Goal: Transaction & Acquisition: Book appointment/travel/reservation

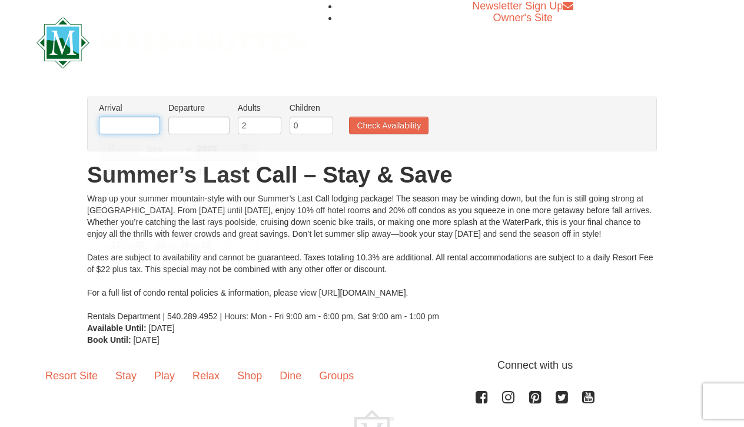
click at [129, 124] on input "text" at bounding box center [129, 126] width 61 height 18
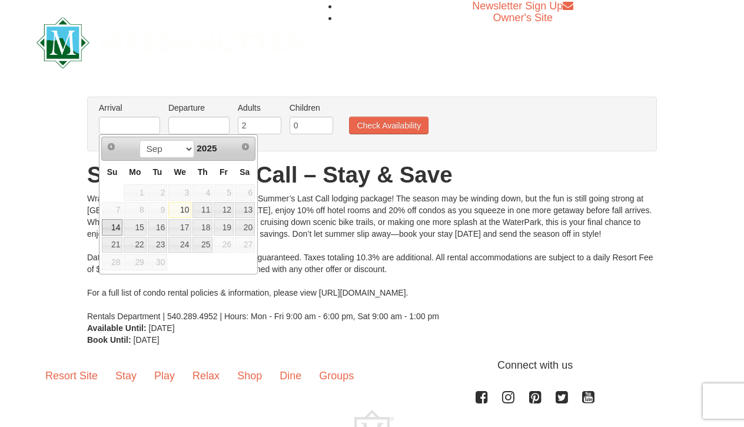
click at [109, 224] on link "14" at bounding box center [112, 227] width 21 height 16
type input "[DATE]"
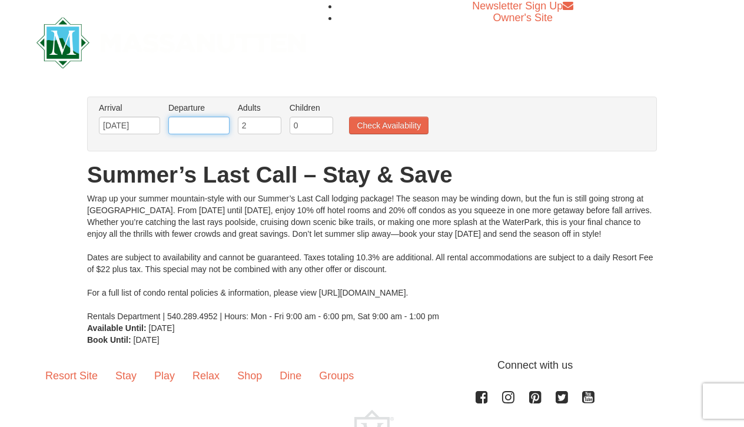
click at [189, 126] on input "text" at bounding box center [198, 126] width 61 height 18
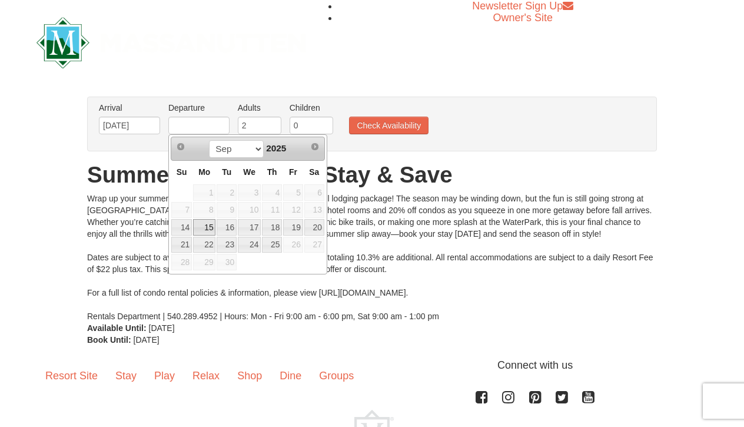
click at [203, 228] on link "15" at bounding box center [204, 227] width 22 height 16
type input "[DATE]"
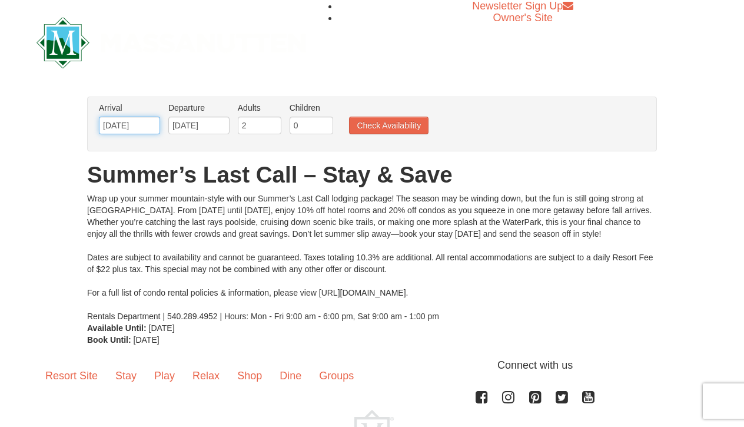
click at [148, 126] on input "[DATE]" at bounding box center [129, 126] width 61 height 18
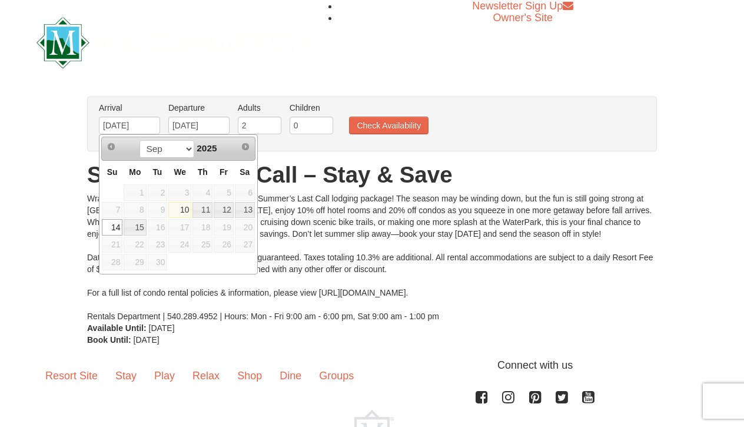
click at [196, 73] on div at bounding box center [171, 42] width 287 height 85
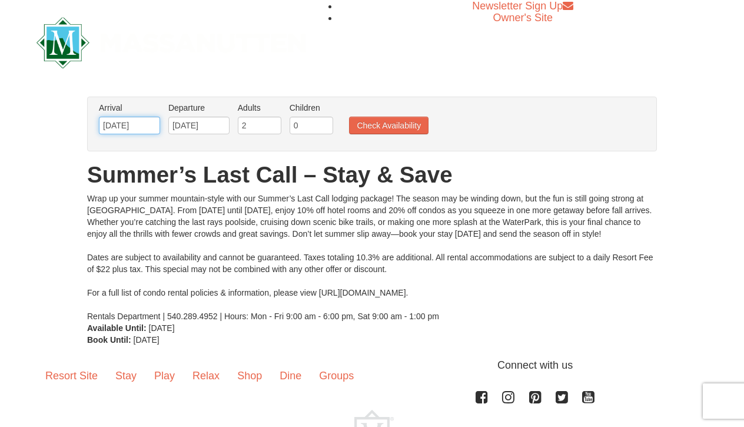
click at [150, 127] on input "[DATE]" at bounding box center [129, 126] width 61 height 18
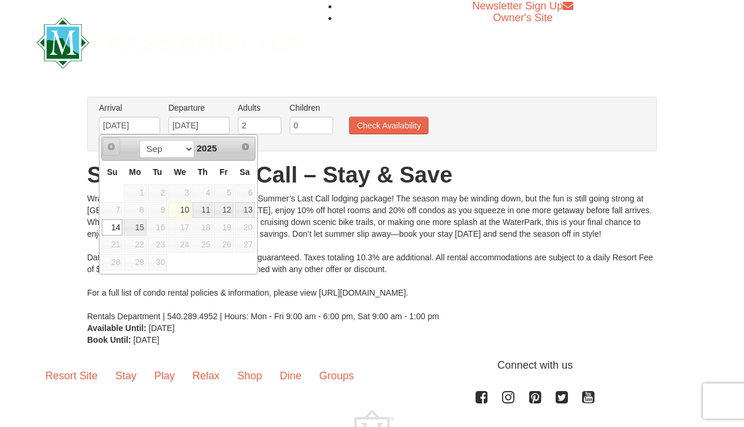
click at [111, 146] on span "Prev" at bounding box center [111, 146] width 9 height 9
drag, startPoint x: 151, startPoint y: 127, endPoint x: 89, endPoint y: 127, distance: 61.2
click at [89, 127] on div "Arrival Please format dates MM/DD/YYYY Please format dates MM/DD/YYYY [DATE] De…" at bounding box center [372, 124] width 570 height 55
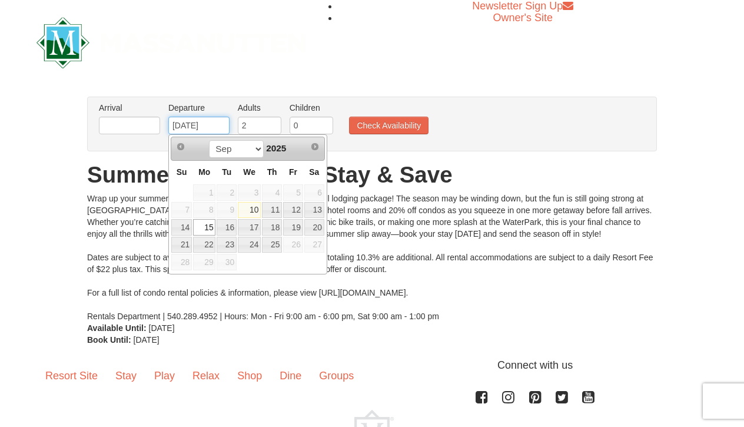
drag, startPoint x: 223, startPoint y: 124, endPoint x: 159, endPoint y: 124, distance: 63.6
click at [159, 124] on ul "Arrival Please format dates MM/DD/YYYY Please format dates MM/DD/YYYY Departure…" at bounding box center [366, 121] width 540 height 38
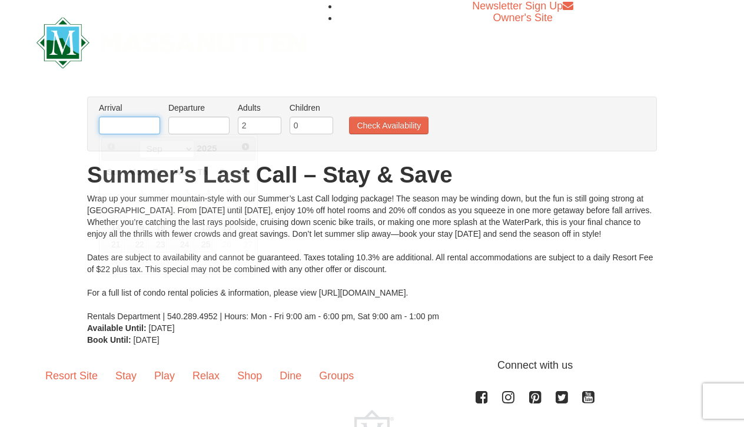
click at [110, 127] on input "text" at bounding box center [129, 126] width 61 height 18
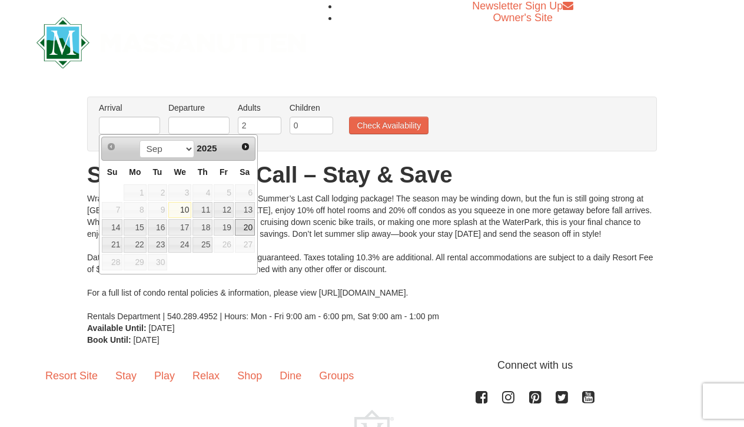
click at [242, 226] on link "20" at bounding box center [245, 227] width 20 height 16
type input "[DATE]"
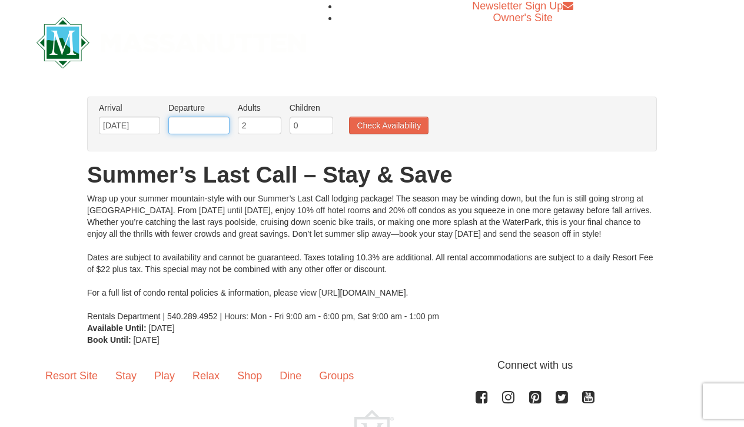
click at [184, 125] on input "text" at bounding box center [198, 126] width 61 height 18
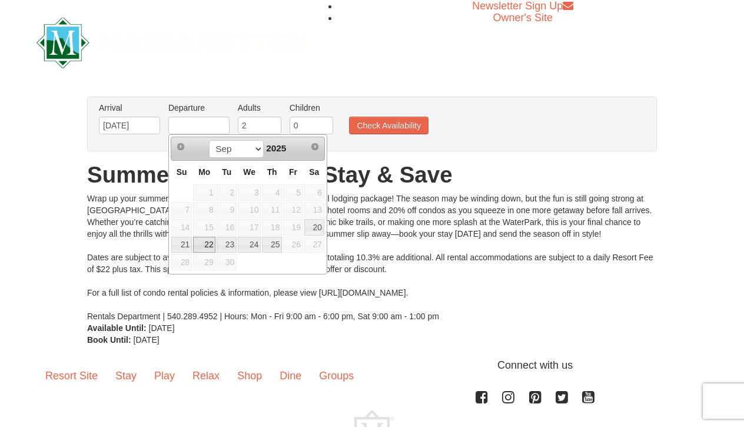
click at [207, 244] on link "22" at bounding box center [204, 245] width 22 height 16
type input "[DATE]"
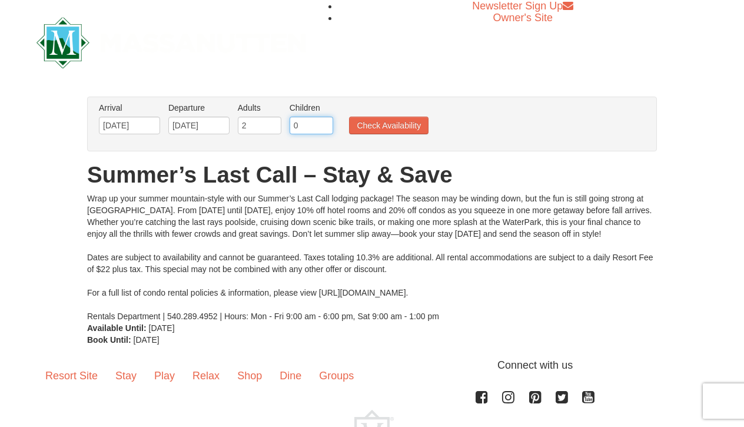
type input "1"
click at [326, 123] on input "1" at bounding box center [312, 126] width 44 height 18
click at [148, 126] on input "[DATE]" at bounding box center [129, 126] width 61 height 18
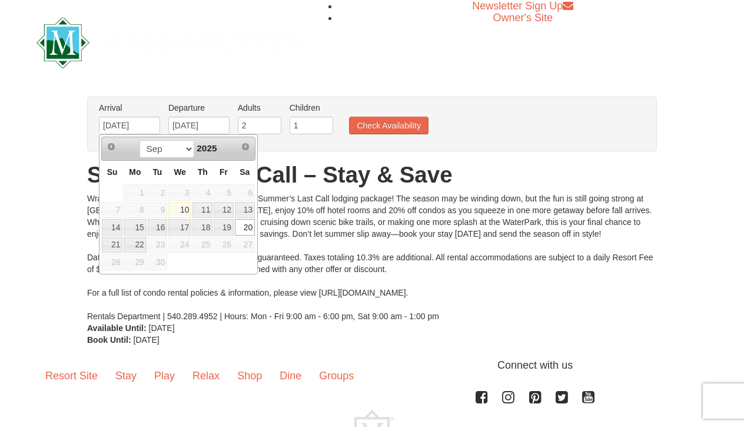
click at [675, 137] on div "× From: To: Adults: 2 Children: 0 Change Arrival Please format dates MM/DD/YYYY…" at bounding box center [372, 221] width 744 height 272
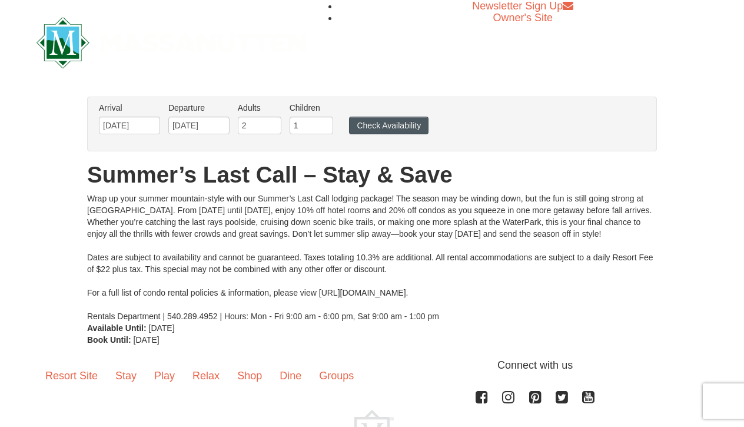
click at [372, 129] on button "Check Availability" at bounding box center [388, 126] width 79 height 18
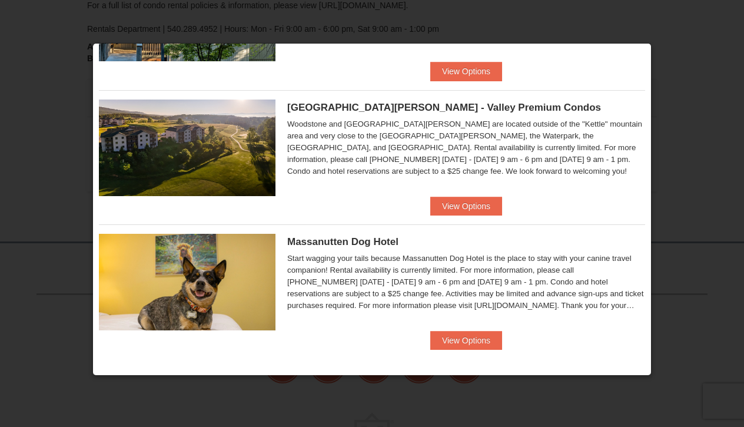
scroll to position [655, 0]
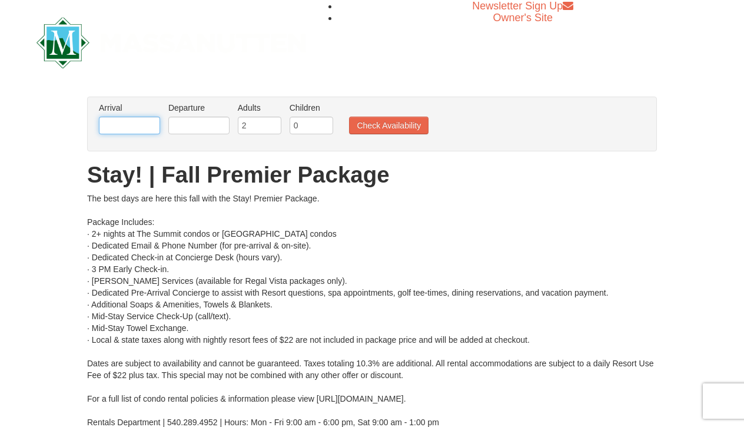
click at [117, 124] on input "text" at bounding box center [129, 126] width 61 height 18
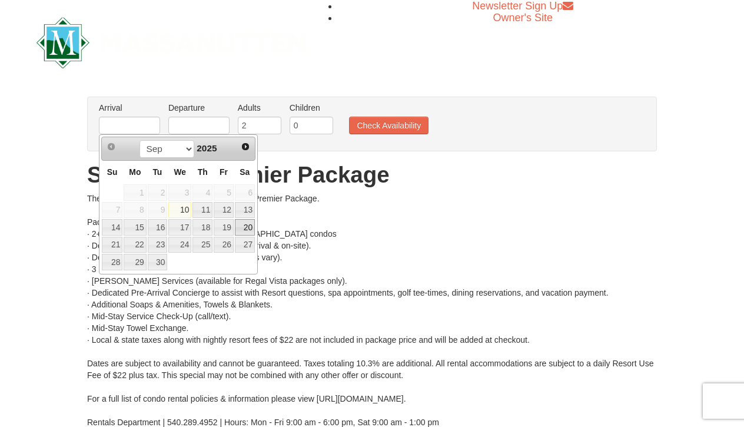
click at [252, 226] on link "20" at bounding box center [245, 227] width 20 height 16
type input "[DATE]"
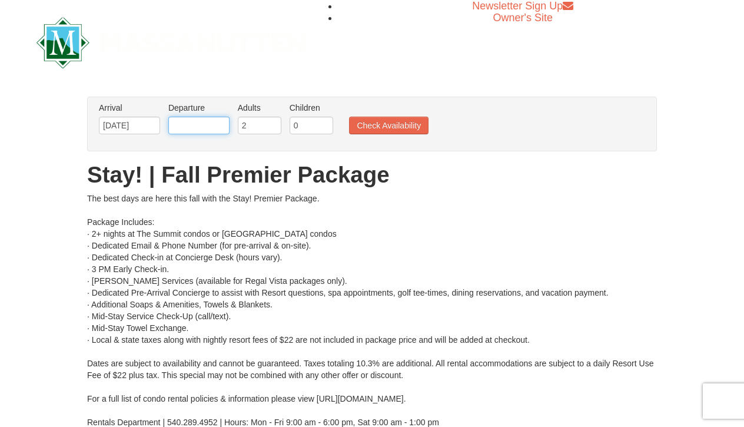
click at [198, 124] on input "text" at bounding box center [198, 126] width 61 height 18
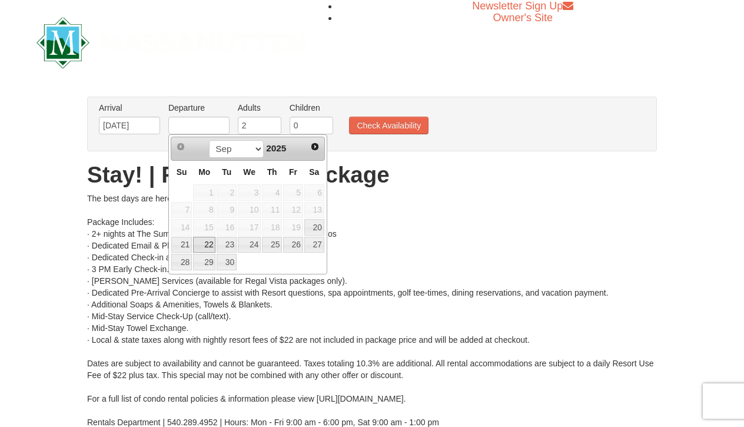
click at [204, 244] on link "22" at bounding box center [204, 245] width 22 height 16
type input "[DATE]"
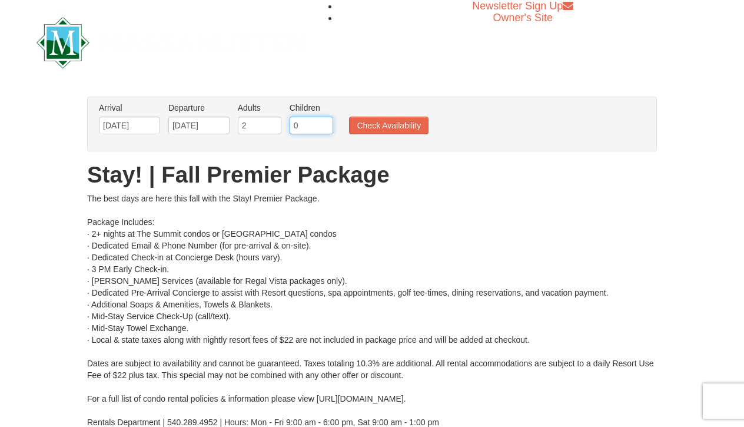
type input "1"
click at [325, 124] on input "1" at bounding box center [312, 126] width 44 height 18
click at [368, 124] on button "Check Availability" at bounding box center [388, 126] width 79 height 18
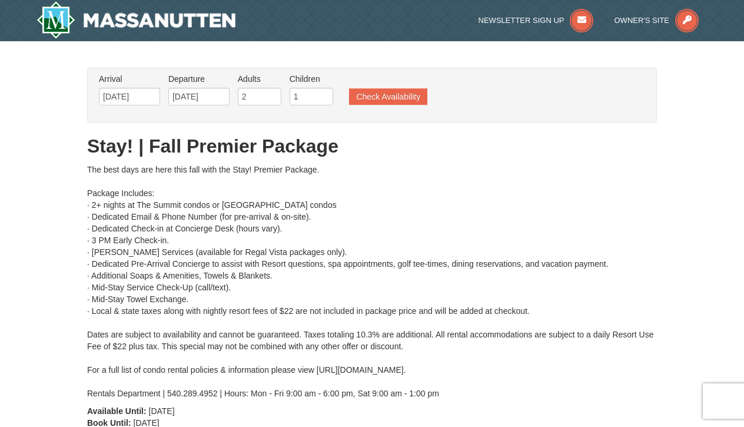
scroll to position [19, 0]
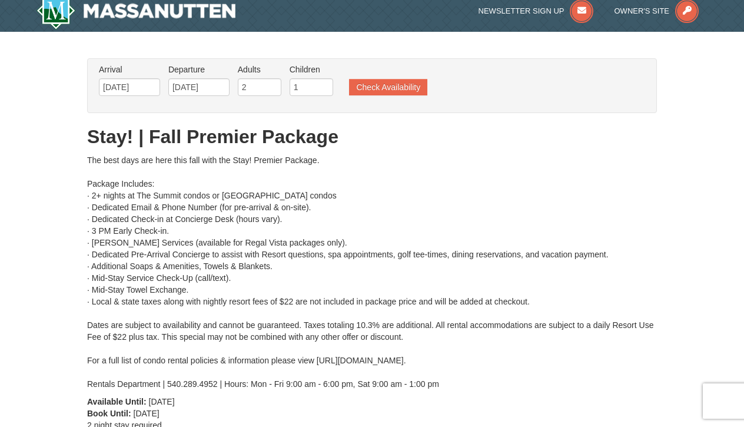
type input "[DATE]"
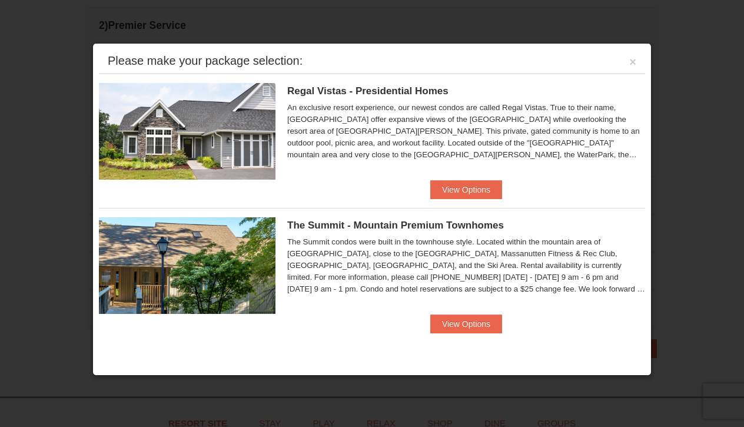
scroll to position [564, 0]
click at [449, 189] on button "View Options" at bounding box center [466, 189] width 72 height 19
